Goal: Task Accomplishment & Management: Use online tool/utility

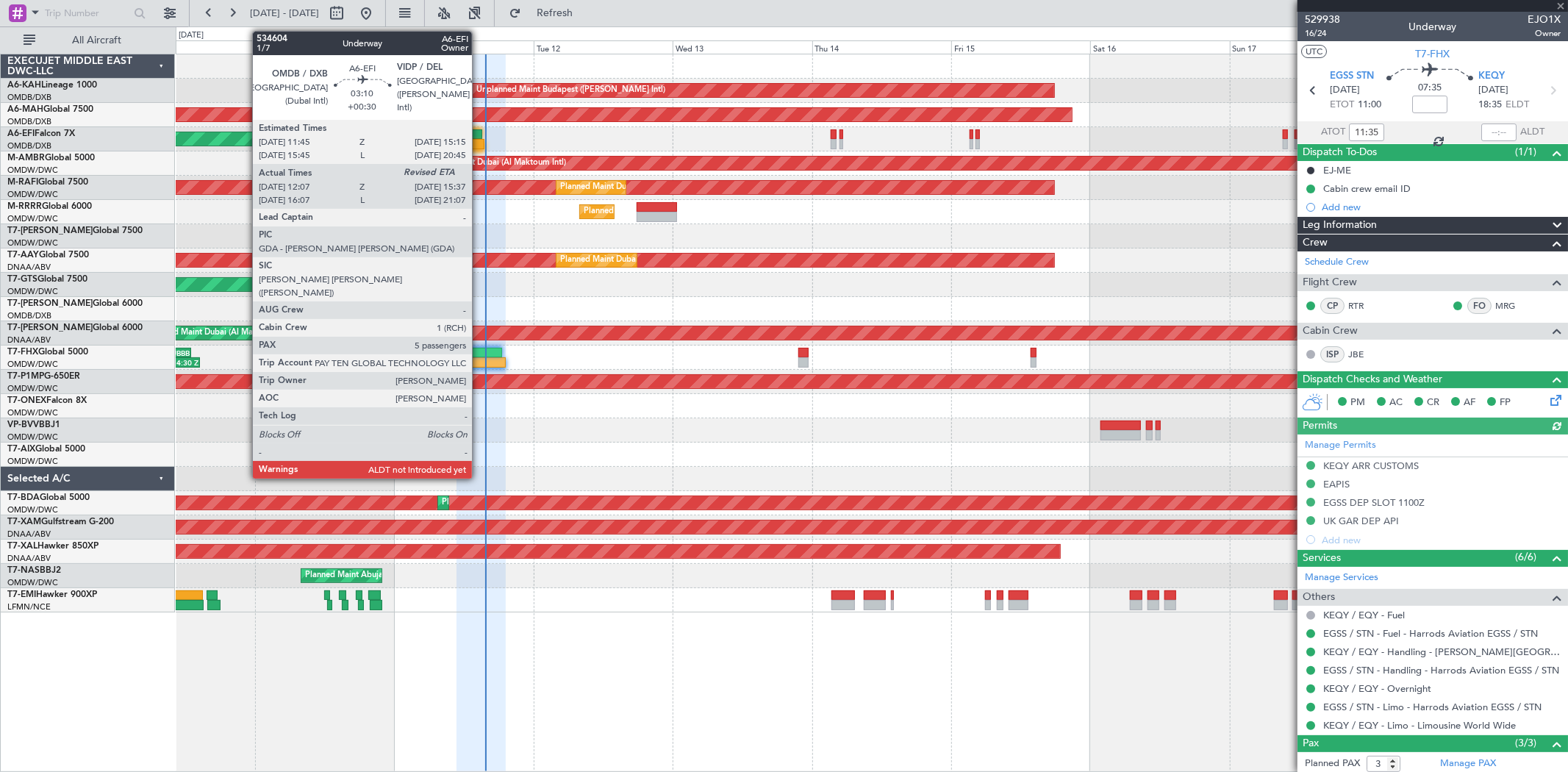
click at [478, 137] on div at bounding box center [472, 134] width 21 height 10
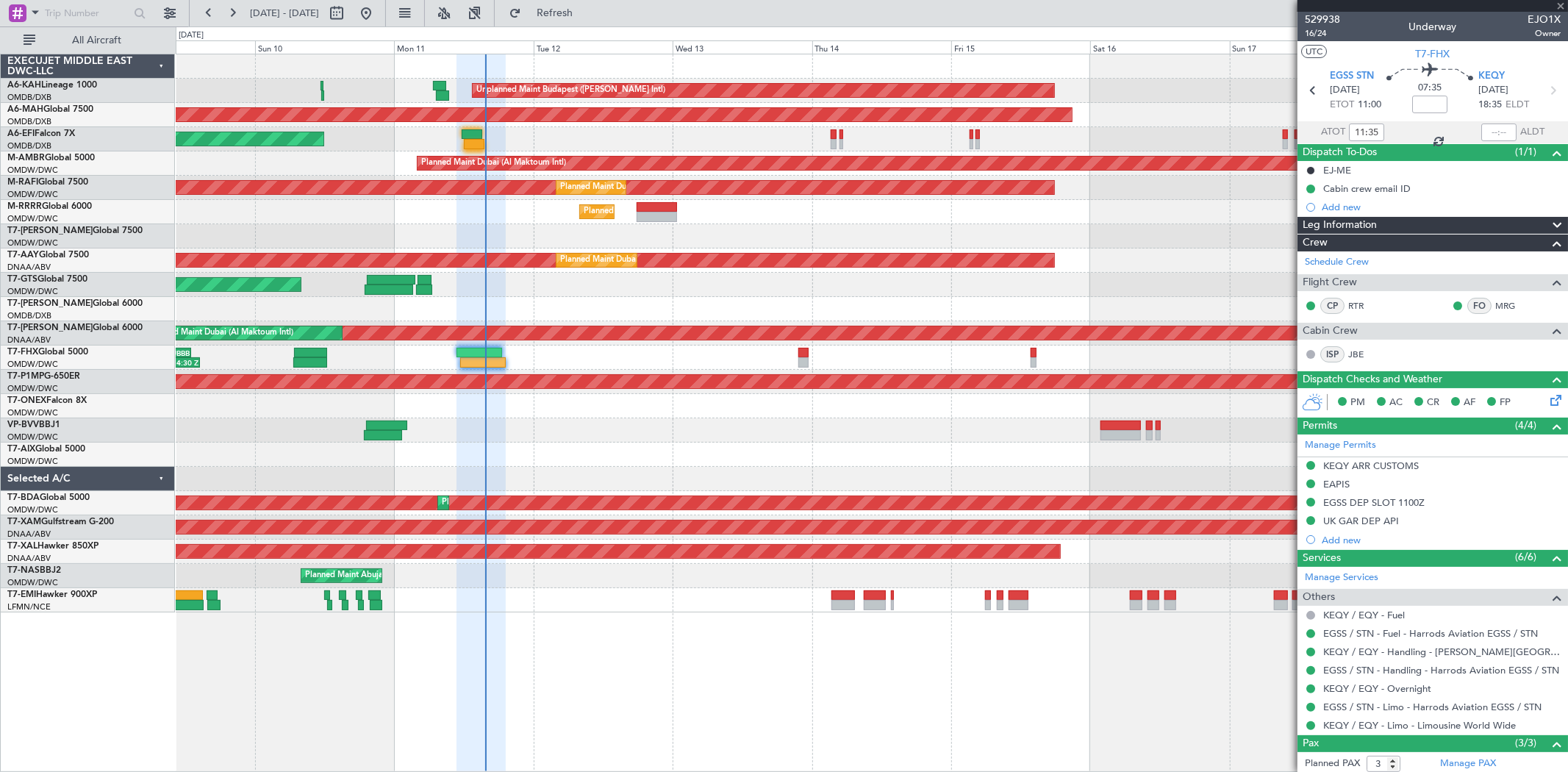
type input "+00:30"
type input "12:22"
type input "5"
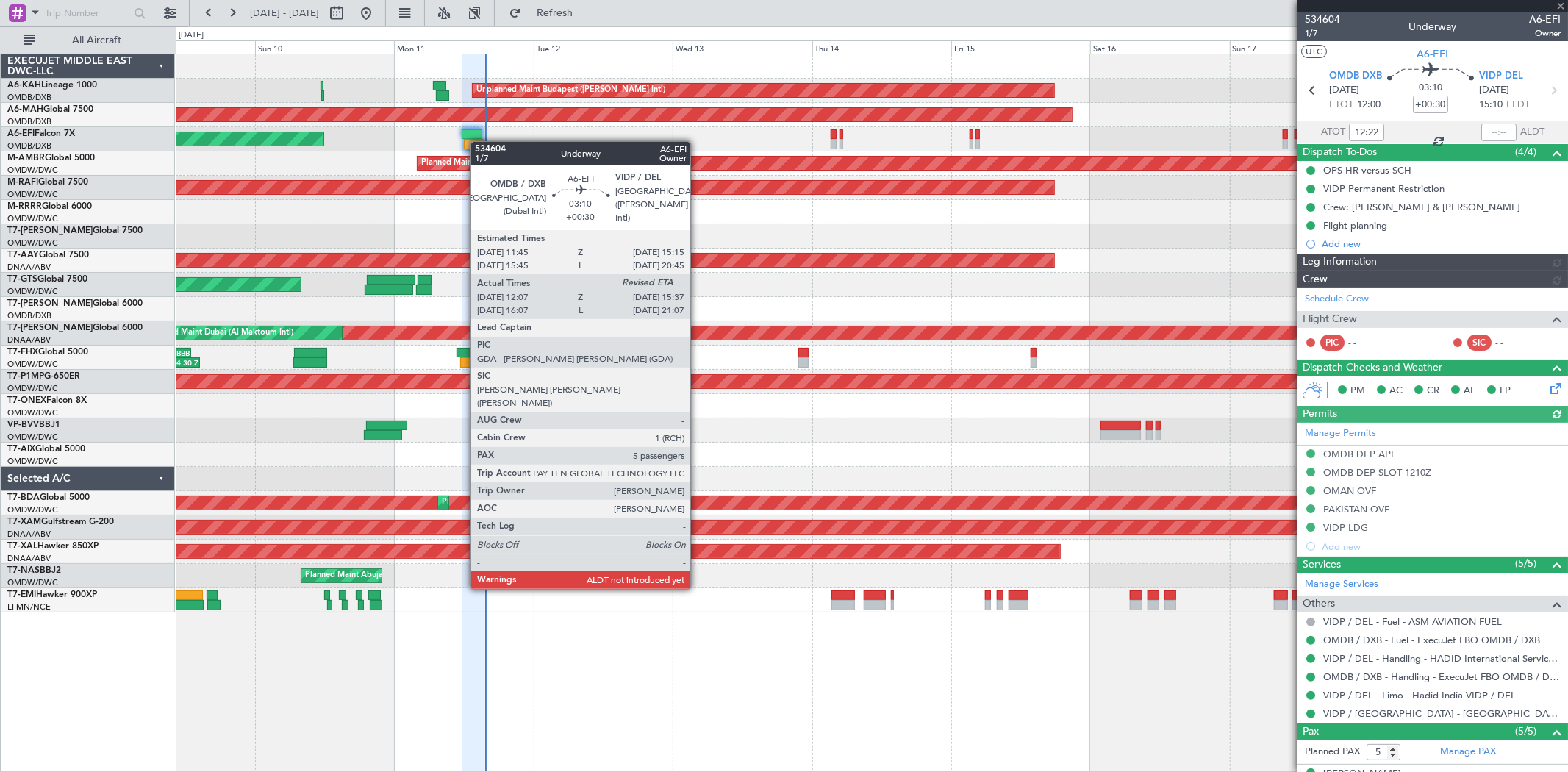
type input "[PERSON_NAME] (SYS)"
type input "6992"
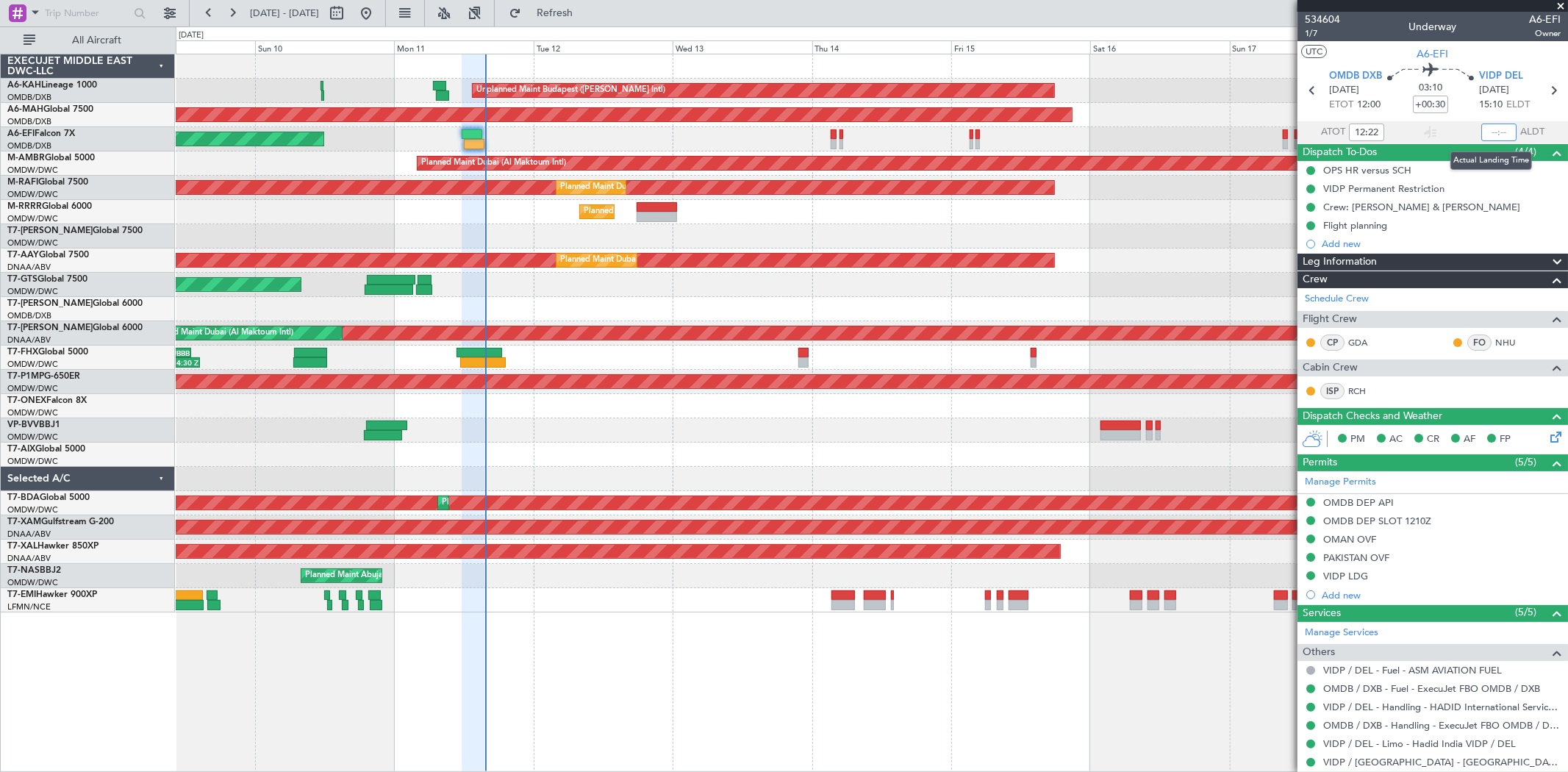
click at [1483, 123] on input "text" at bounding box center [1499, 131] width 36 height 18
type input "15:35"
click at [1558, 1] on span at bounding box center [1561, 7] width 15 height 13
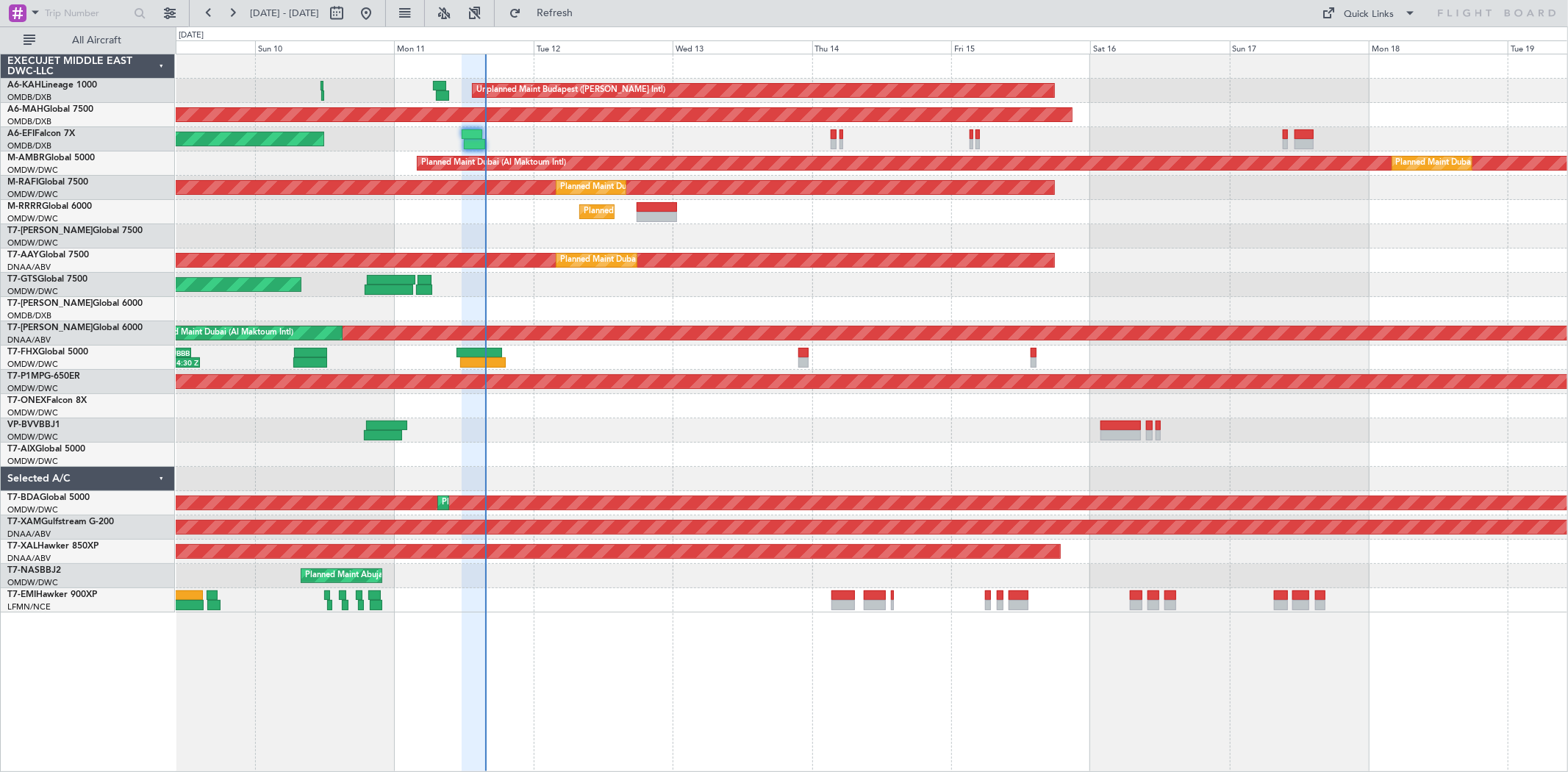
type input "0"
